Goal: Information Seeking & Learning: Stay updated

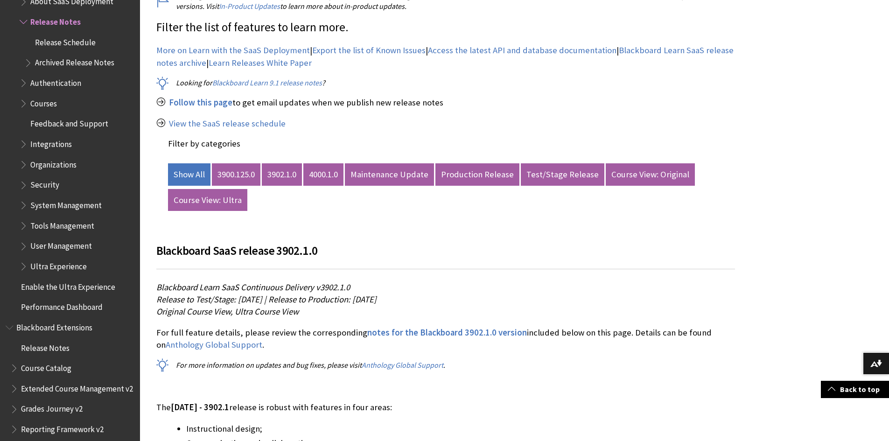
scroll to position [420, 0]
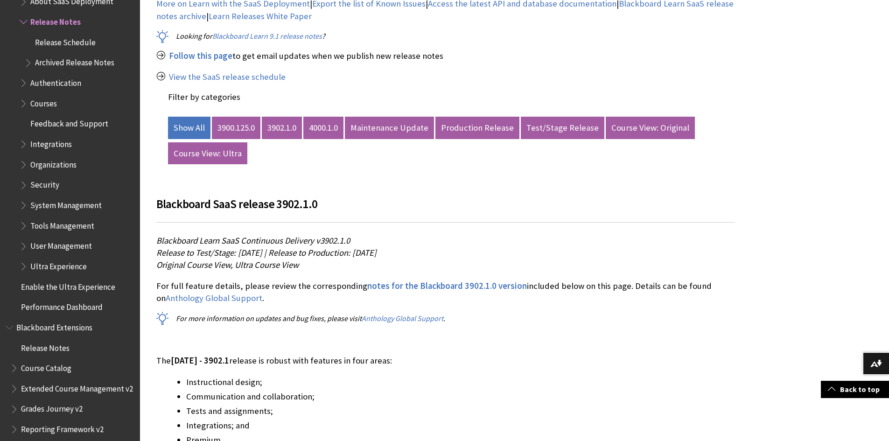
drag, startPoint x: 373, startPoint y: 255, endPoint x: 544, endPoint y: 252, distance: 171.4
click at [544, 252] on p "Blackboard Learn SaaS Continuous Delivery v3902.1.0 Release to Test/Stage: [DAT…" at bounding box center [445, 253] width 579 height 37
click at [631, 259] on p "Blackboard Learn SaaS Continuous Delivery v3902.1.0 Release to Test/Stage: [DAT…" at bounding box center [445, 253] width 579 height 37
drag, startPoint x: 428, startPoint y: 254, endPoint x: 524, endPoint y: 252, distance: 96.2
click at [524, 252] on p "Blackboard Learn SaaS Continuous Delivery v3902.1.0 Release to Test/Stage: [DAT…" at bounding box center [445, 253] width 579 height 37
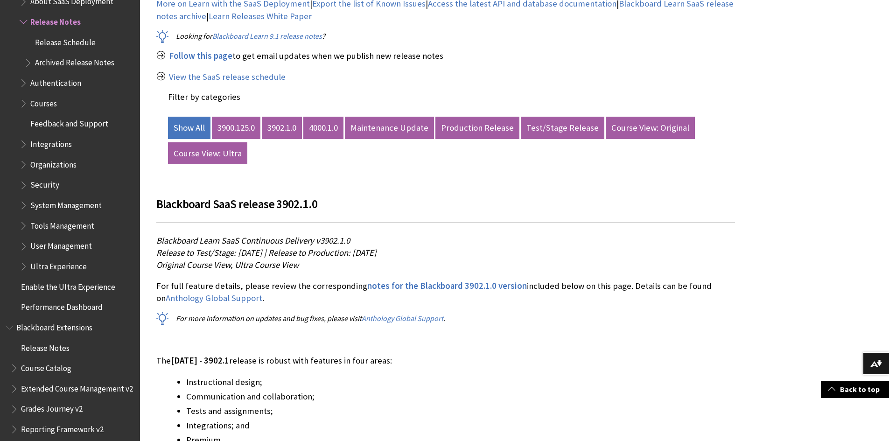
click at [615, 259] on p "Blackboard Learn SaaS Continuous Delivery v3902.1.0 Release to Test/Stage: [DAT…" at bounding box center [445, 253] width 579 height 37
drag, startPoint x: 159, startPoint y: 250, endPoint x: 339, endPoint y: 255, distance: 180.3
click at [339, 255] on span "Release to Test/Stage: [DATE] | Release to Production: [DATE]" at bounding box center [266, 252] width 220 height 11
drag, startPoint x: 344, startPoint y: 254, endPoint x: 552, endPoint y: 256, distance: 208.7
click at [552, 256] on p "Blackboard Learn SaaS Continuous Delivery v3902.1.0 Release to Test/Stage: [DAT…" at bounding box center [445, 253] width 579 height 37
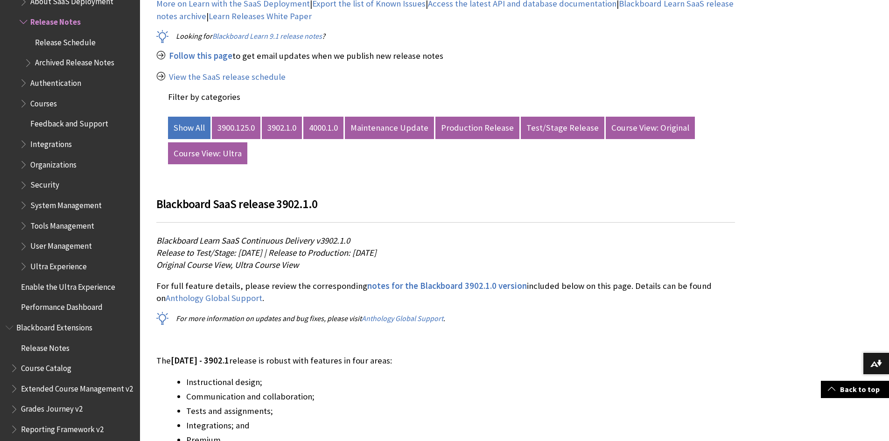
click at [606, 261] on p "Blackboard Learn SaaS Continuous Delivery v3902.1.0 Release to Test/Stage: [DAT…" at bounding box center [445, 253] width 579 height 37
